Goal: Browse casually

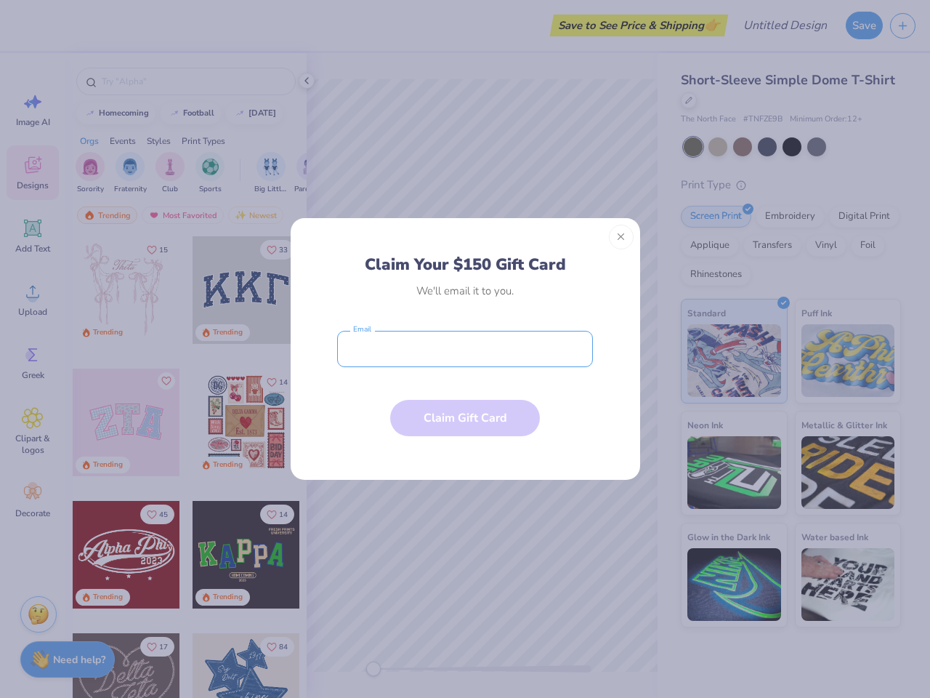
click at [465, 349] on input "email" at bounding box center [465, 349] width 256 height 36
click at [621, 237] on button "Close" at bounding box center [621, 237] width 25 height 25
